Goal: Task Accomplishment & Management: Complete application form

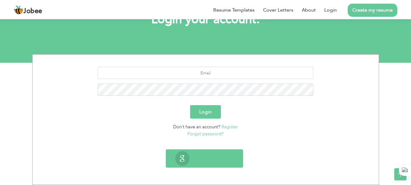
click at [202, 167] on div "Login with Google" at bounding box center [204, 158] width 77 height 18
click at [202, 166] on button "Login with Google" at bounding box center [204, 158] width 77 height 18
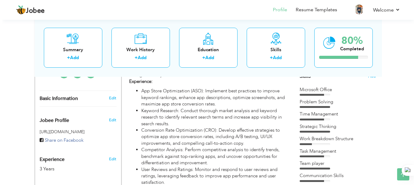
scroll to position [160, 0]
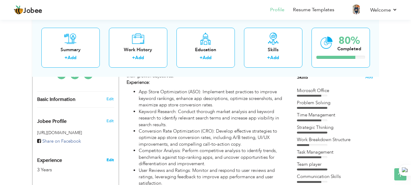
click at [108, 157] on link "Edit" at bounding box center [109, 159] width 7 height 5
type input "[PERSON_NAME]"
type input "[PHONE_NUMBER]"
select select "number:166"
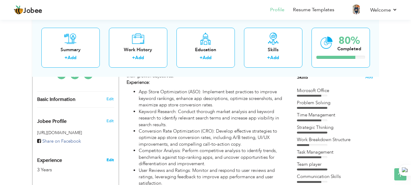
type input "[GEOGRAPHIC_DATA]"
select select "number:5"
type input "Mindbotix"
type input "ASO Executive / App Store Optimizer"
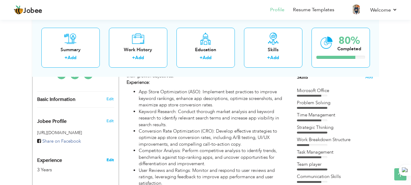
type input "[DOMAIN_NAME][URL][PERSON_NAME]"
type input "[PERSON_NAME].h.butt.5"
type input "AhmadHassanButt1"
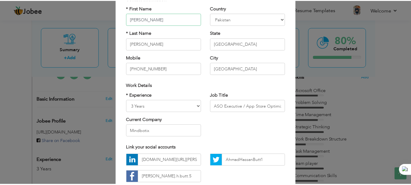
scroll to position [50, 0]
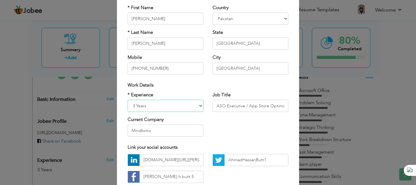
click at [169, 110] on select "Entry Level Less than 1 Year 1 Year 2 Years 3 Years 4 Years 5 Years 6 Years 7 Y…" at bounding box center [165, 105] width 76 height 12
click at [217, 130] on div "* Experience Entry Level Less than 1 Year 1 Year 2 Years 3 Years 4 Years 5 Year…" at bounding box center [208, 117] width 170 height 50
click at [365, 72] on div "× Profile Contact Information * First Name [PERSON_NAME] * Last Name Mobile" at bounding box center [208, 92] width 416 height 185
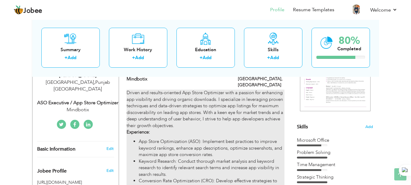
scroll to position [0, 0]
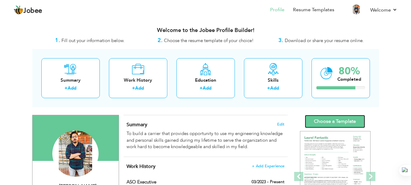
click at [348, 119] on link "Choose a Template" at bounding box center [335, 121] width 60 height 13
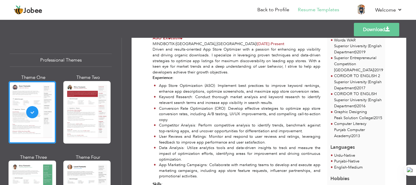
scroll to position [204, 0]
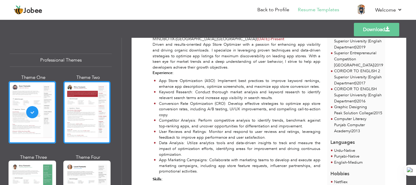
click at [67, 115] on div at bounding box center [86, 112] width 47 height 62
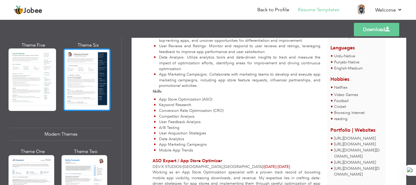
scroll to position [192, 0]
click at [87, 74] on div at bounding box center [86, 79] width 47 height 62
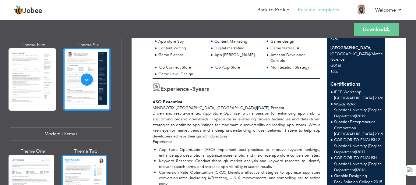
scroll to position [135, 0]
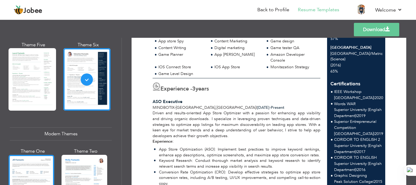
click at [33, 169] on div at bounding box center [32, 185] width 46 height 60
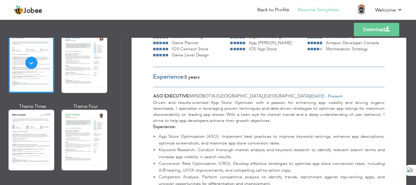
scroll to position [341, 0]
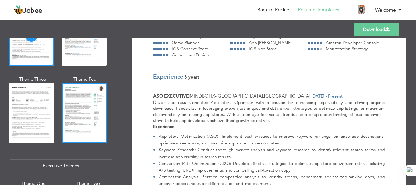
click at [81, 115] on div at bounding box center [84, 112] width 46 height 60
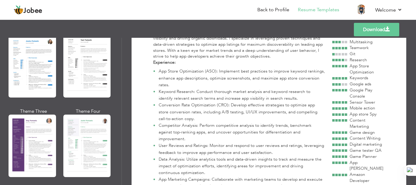
scroll to position [497, 0]
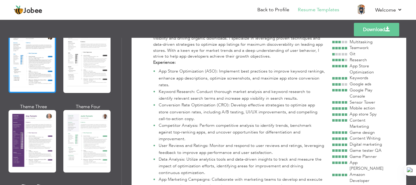
click at [31, 46] on div at bounding box center [32, 61] width 47 height 62
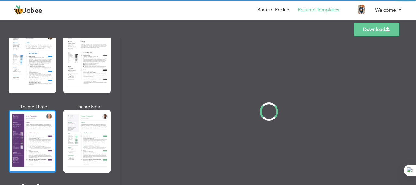
scroll to position [496, 0]
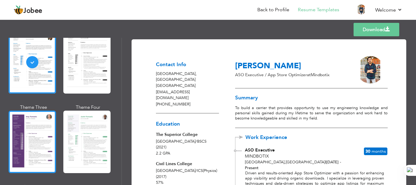
click at [41, 133] on div at bounding box center [32, 141] width 47 height 62
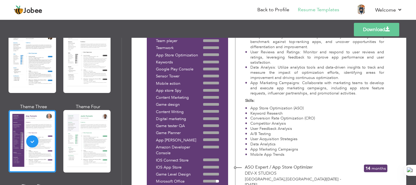
scroll to position [220, 0]
click at [383, 34] on link "Download" at bounding box center [375, 29] width 45 height 13
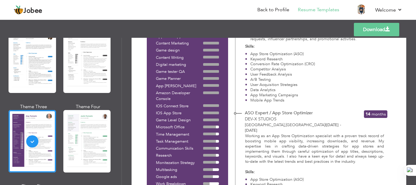
scroll to position [274, 0]
